Goal: Obtain resource: Download file/media

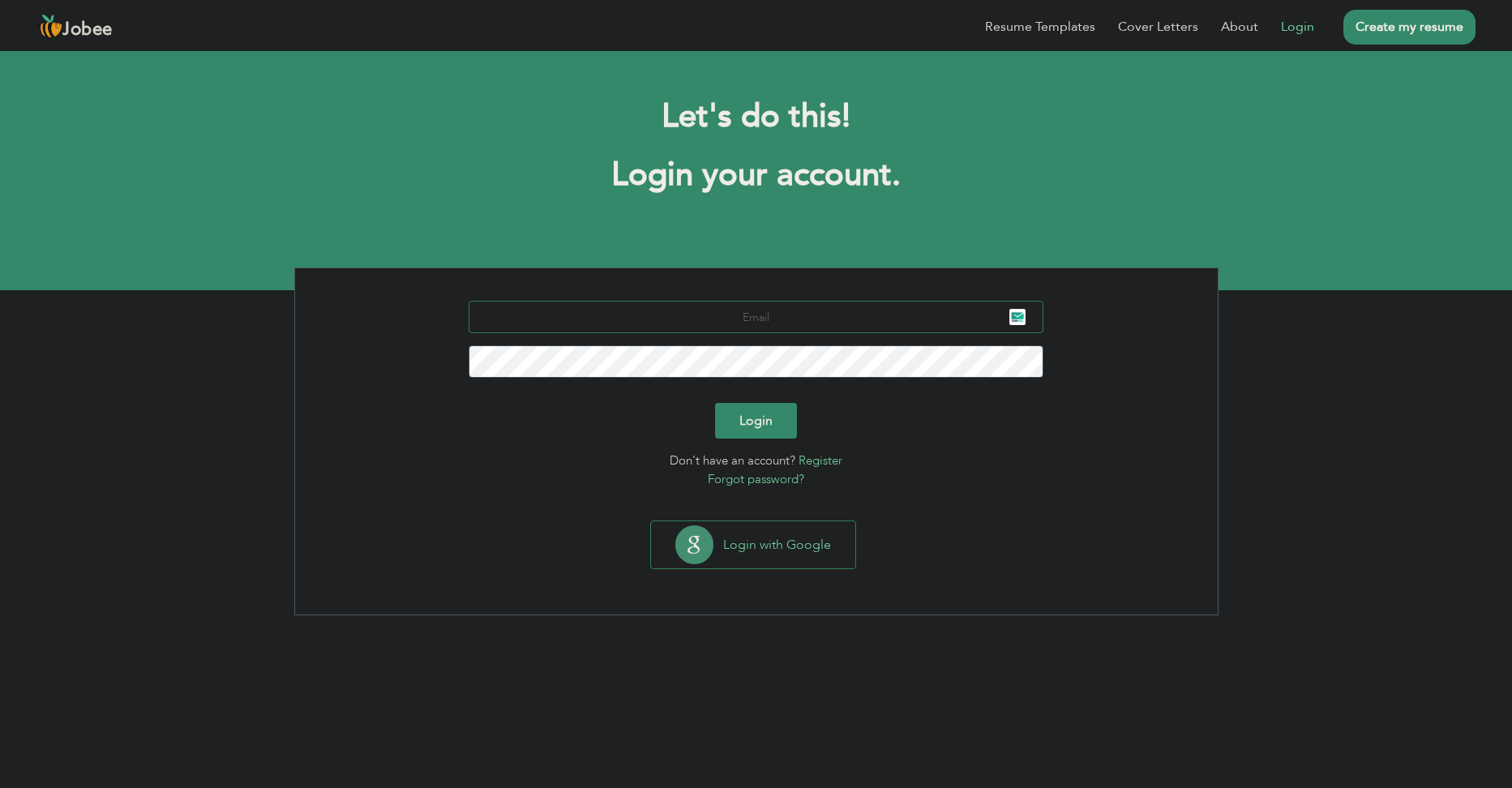
click at [754, 323] on input "text" at bounding box center [756, 317] width 575 height 32
click at [757, 307] on input "[EMAIL_ADDRESS][DOMAIN_NAME]" at bounding box center [756, 317] width 575 height 32
type input "[EMAIL_ADDRESS][DOMAIN_NAME]"
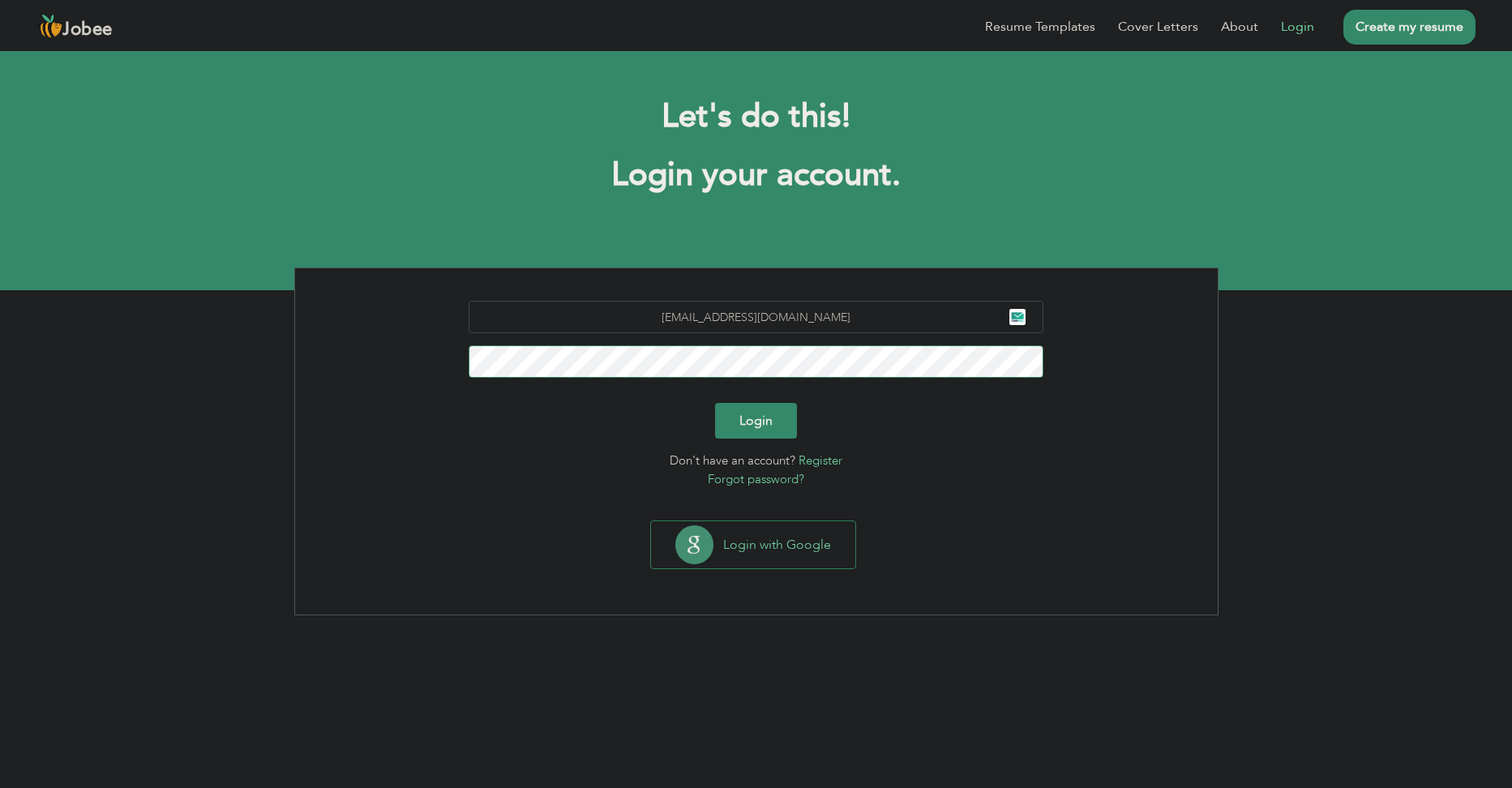
click at [716, 403] on button "Login" at bounding box center [756, 420] width 82 height 35
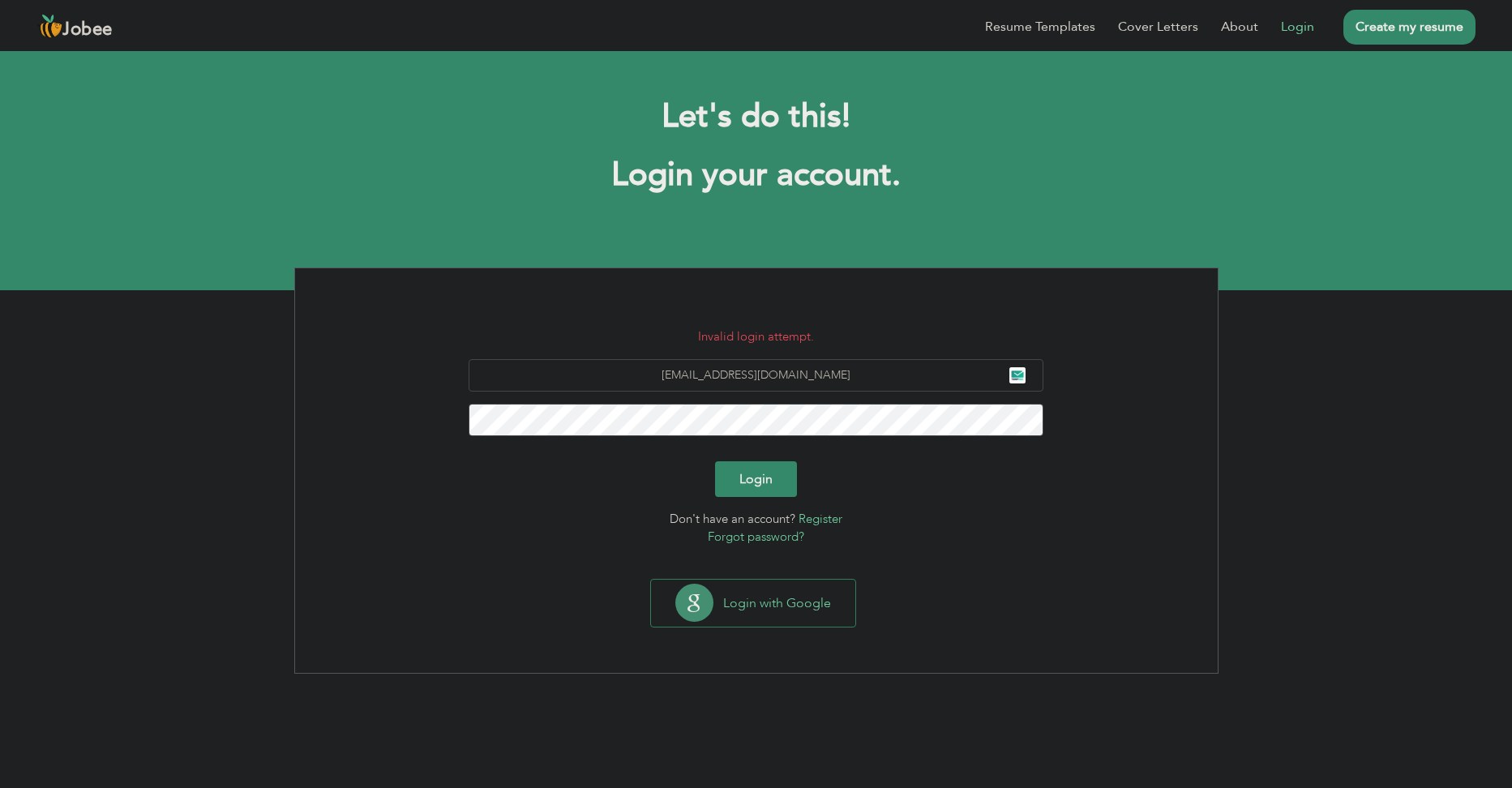
click at [750, 475] on button "Login" at bounding box center [756, 478] width 82 height 35
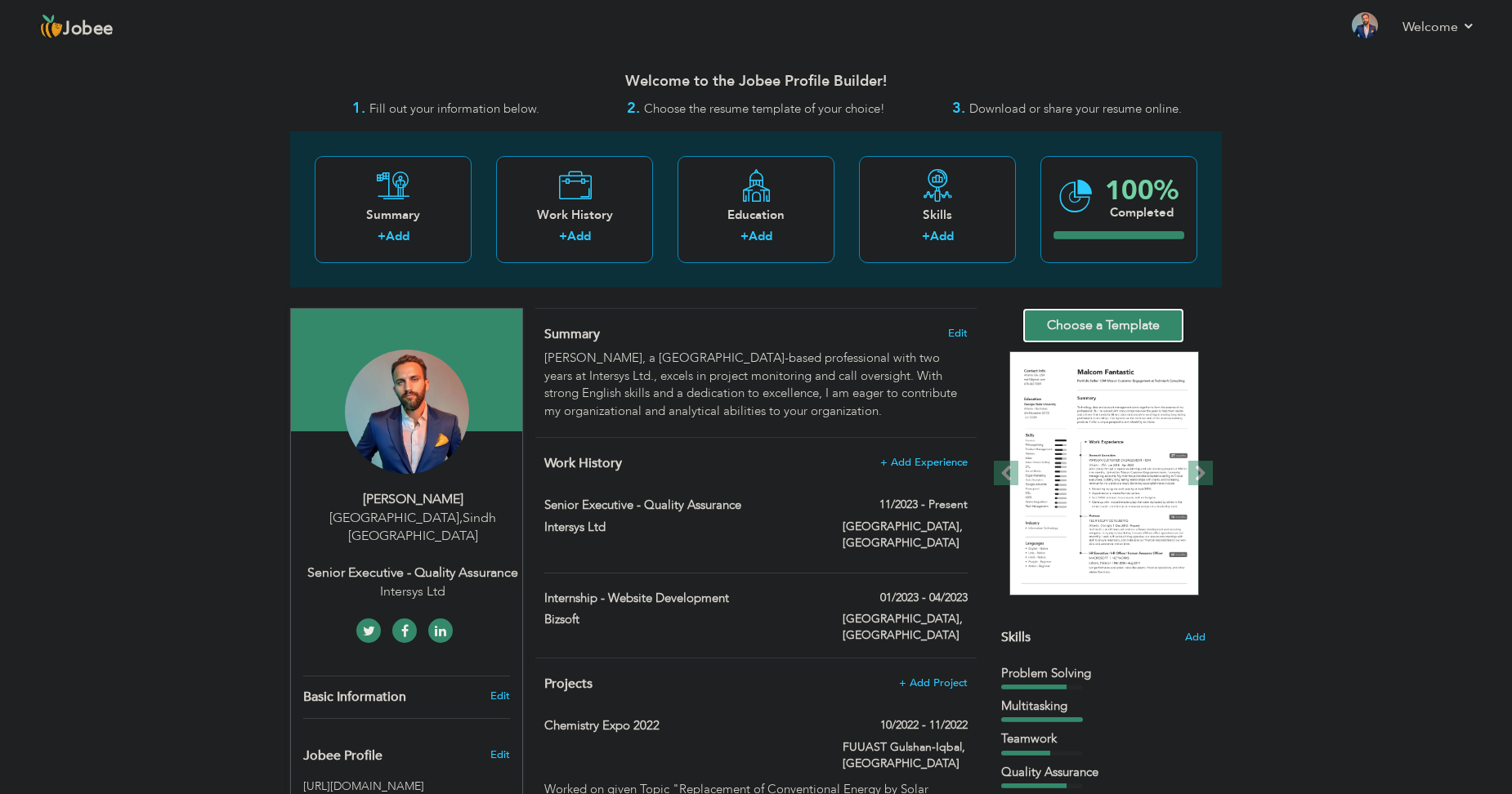
click at [1085, 324] on link "Choose a Template" at bounding box center [1104, 325] width 161 height 36
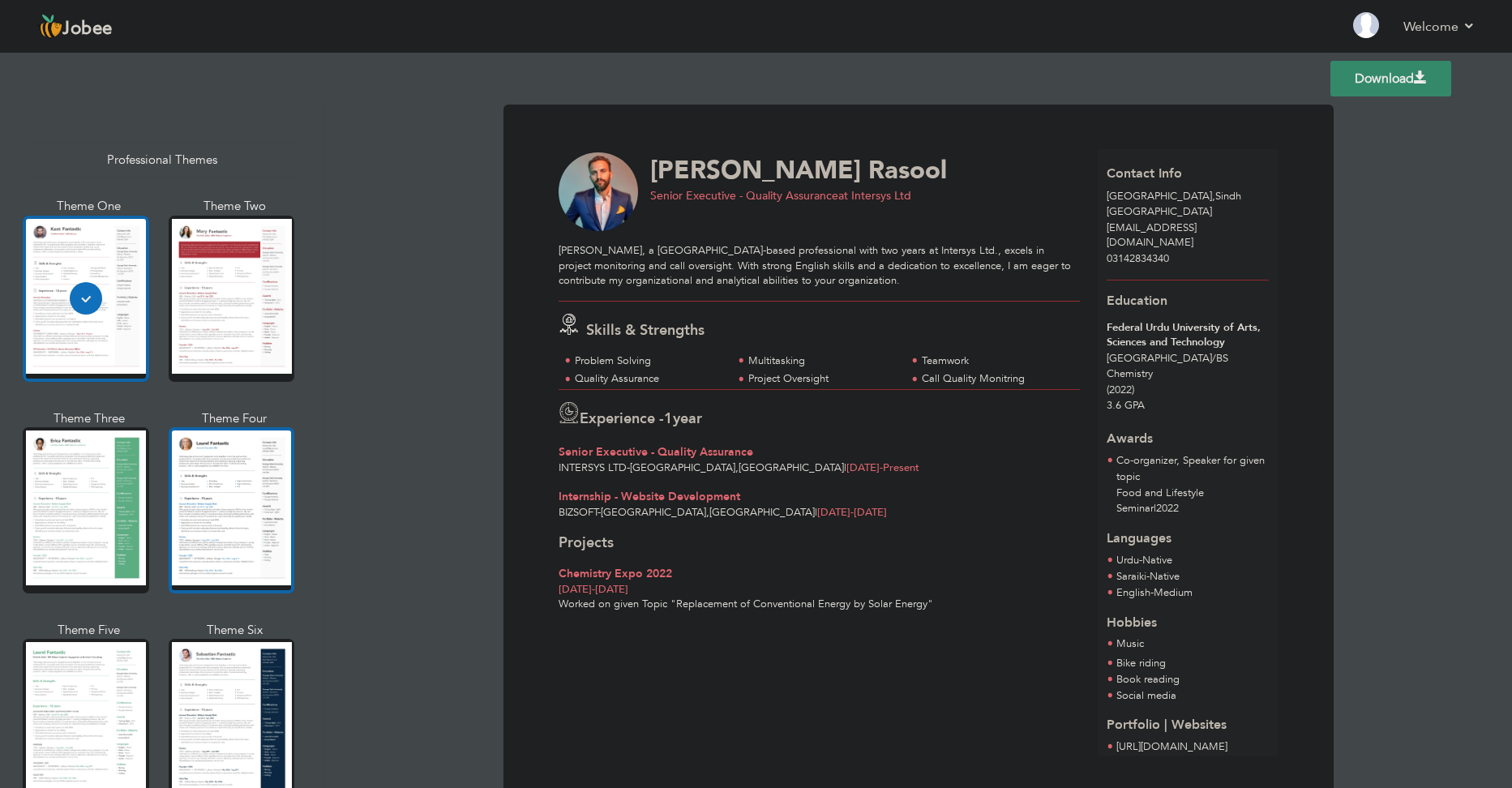
click at [243, 465] on div at bounding box center [232, 510] width 127 height 166
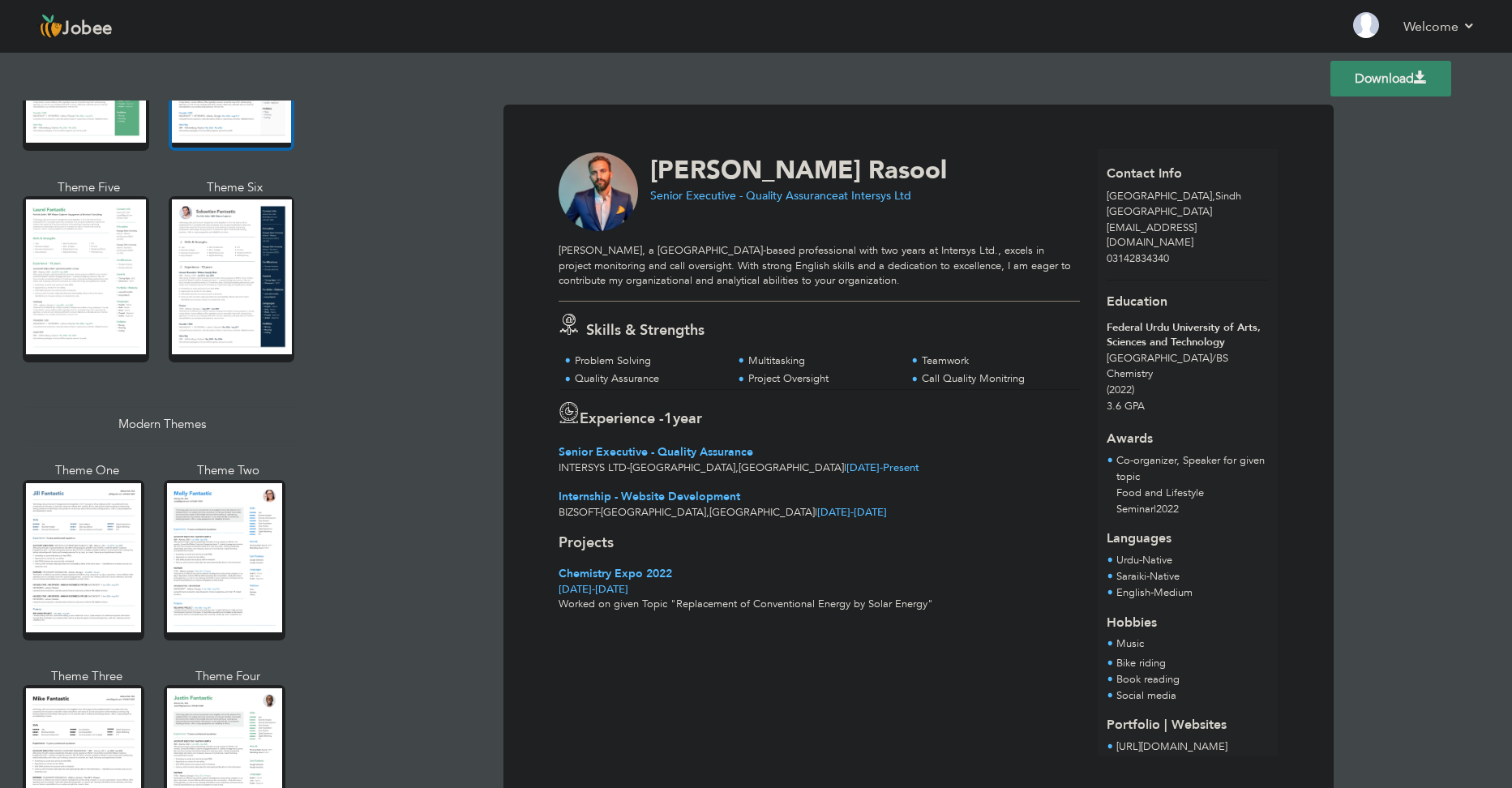
scroll to position [649, 0]
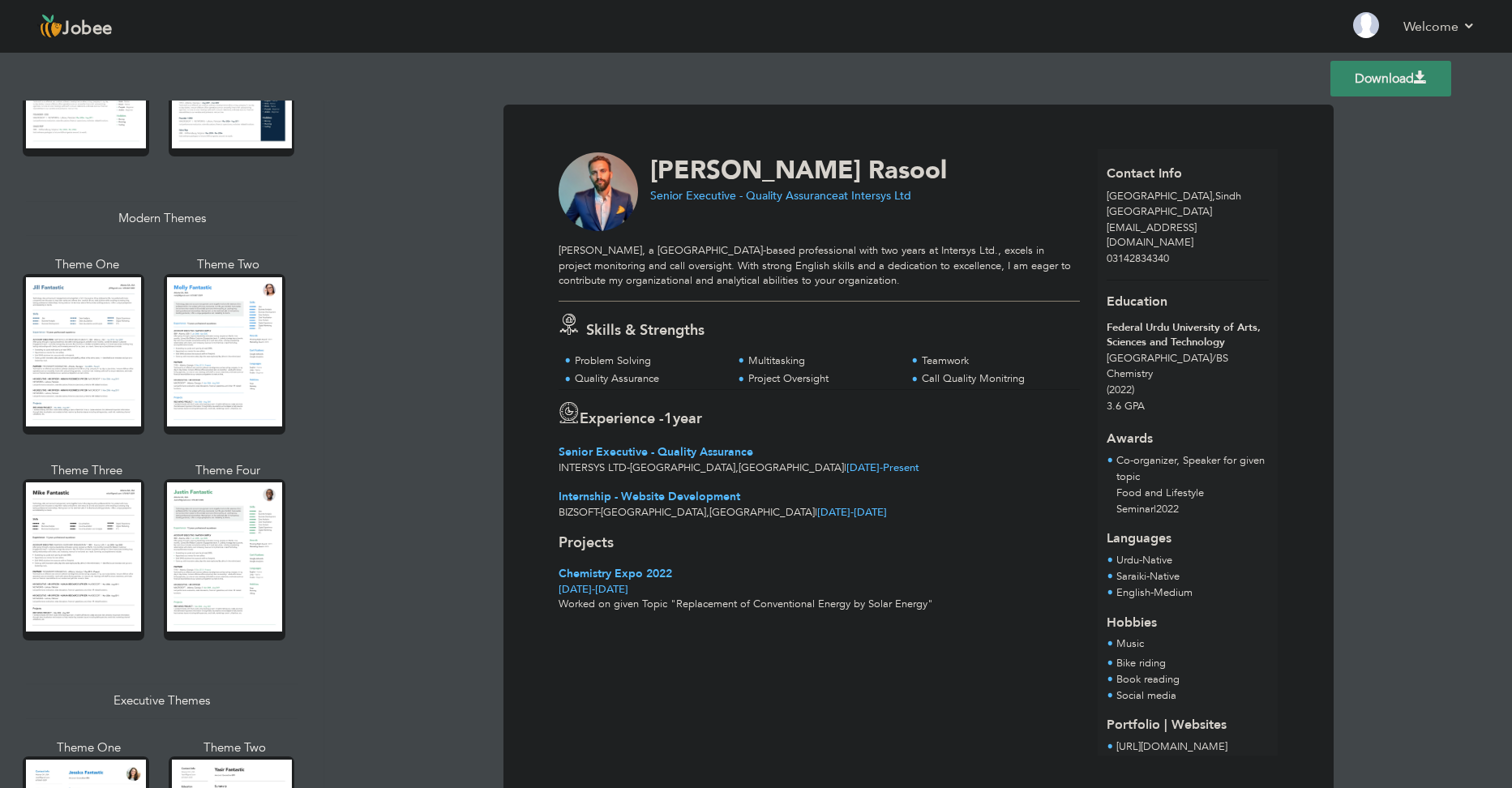
drag, startPoint x: 209, startPoint y: 509, endPoint x: 226, endPoint y: 503, distance: 18.0
click at [210, 509] on div at bounding box center [225, 559] width 122 height 160
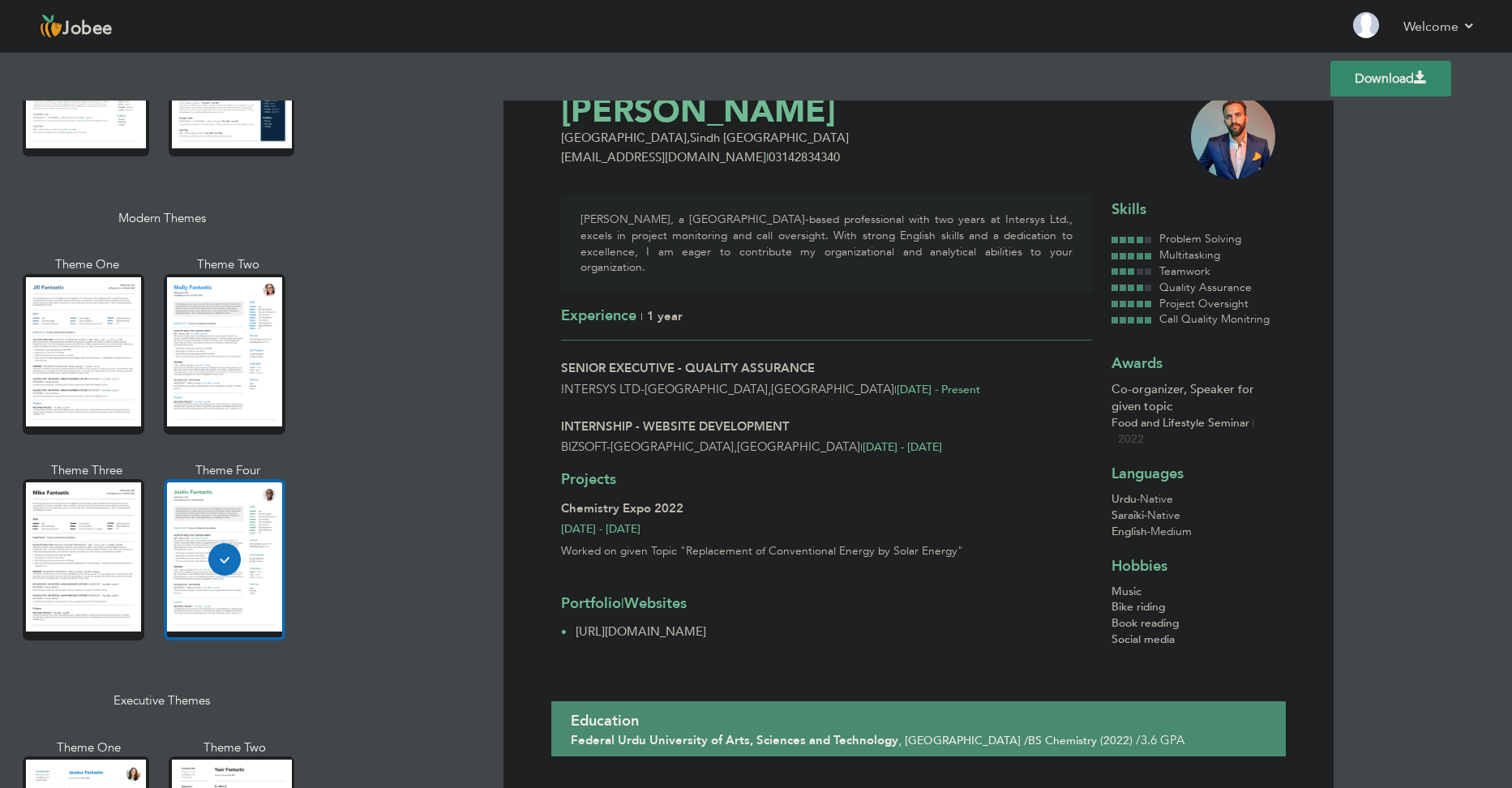
scroll to position [0, 0]
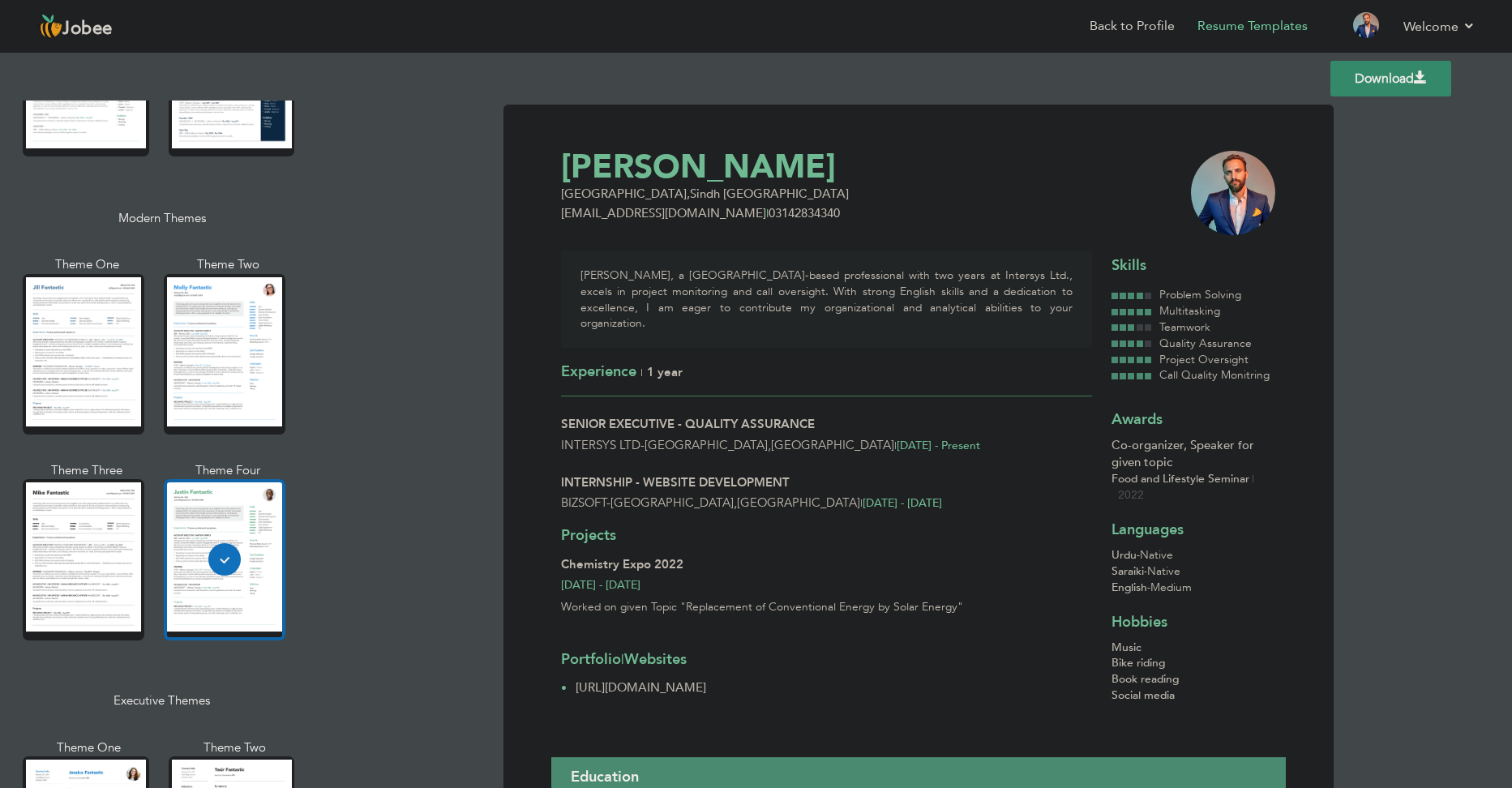
click at [1400, 82] on link "Download" at bounding box center [1390, 78] width 121 height 35
